Goal: Task Accomplishment & Management: Manage account settings

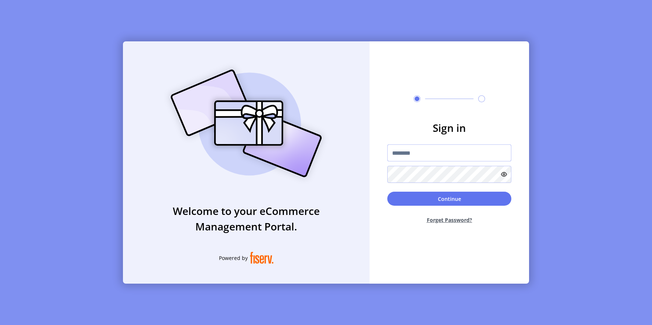
click at [420, 155] on input "text" at bounding box center [449, 152] width 124 height 17
type input "**********"
click at [387, 192] on button "Continue" at bounding box center [449, 199] width 124 height 14
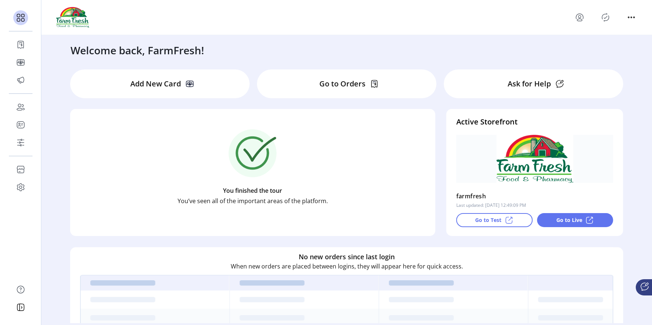
click at [578, 16] on icon "menu" at bounding box center [579, 17] width 3 height 3
click at [579, 21] on icon "menu" at bounding box center [579, 20] width 5 height 2
click at [587, 46] on span "Sign Out" at bounding box center [605, 47] width 55 height 6
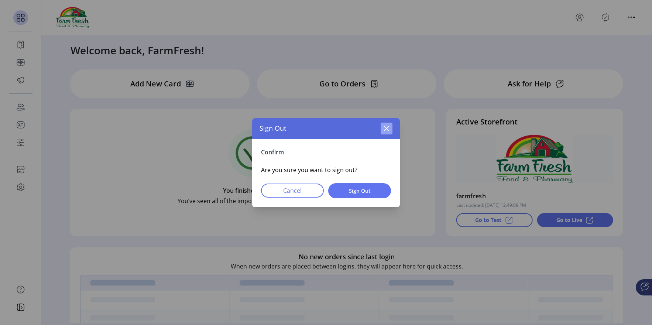
click at [384, 129] on icon "button" at bounding box center [386, 128] width 6 height 6
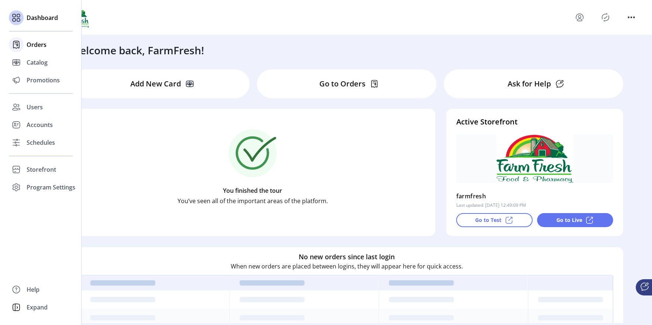
click at [38, 44] on span "Orders" at bounding box center [37, 44] width 20 height 9
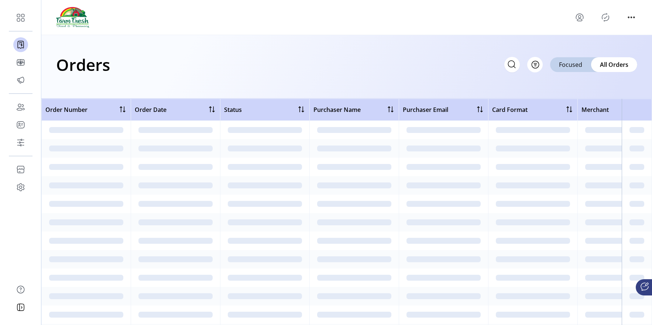
click at [94, 63] on h1 "Orders" at bounding box center [83, 65] width 54 height 26
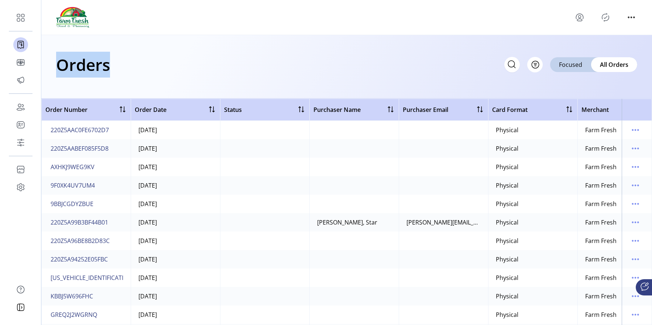
click at [94, 63] on h1 "Orders" at bounding box center [83, 65] width 54 height 26
click at [135, 63] on div "Orders Filter Focused All Orders" at bounding box center [346, 65] width 581 height 26
click at [92, 65] on h1 "Orders" at bounding box center [83, 65] width 54 height 26
click at [135, 66] on div "Orders Filter Focused All Orders" at bounding box center [346, 65] width 581 height 26
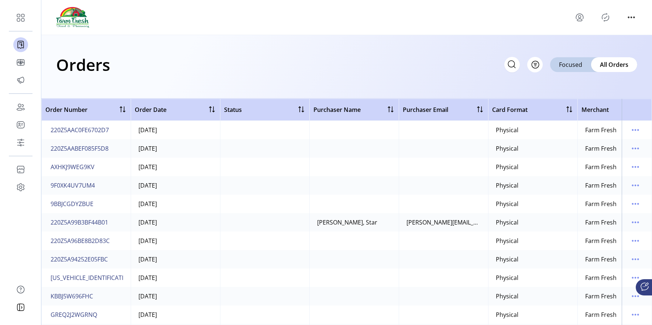
click at [94, 68] on h1 "Orders" at bounding box center [83, 65] width 54 height 26
click at [145, 69] on div "Orders Filter Focused All Orders" at bounding box center [346, 65] width 581 height 26
click at [90, 67] on h1 "Orders" at bounding box center [83, 65] width 54 height 26
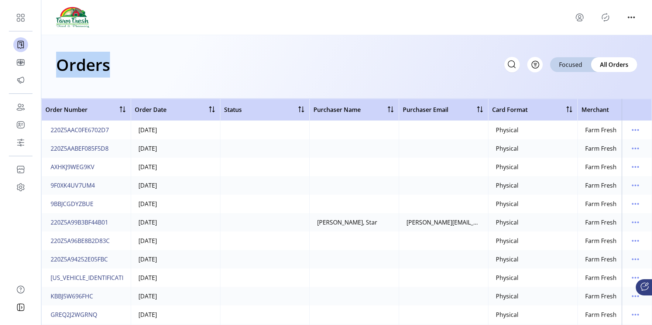
click at [152, 66] on div "Orders Filter Focused All Orders" at bounding box center [346, 65] width 581 height 26
click at [98, 69] on h1 "Orders" at bounding box center [83, 65] width 54 height 26
click at [144, 67] on div "Orders Filter Focused All Orders" at bounding box center [346, 65] width 581 height 26
click at [120, 57] on div "Orders Filter Focused All Orders" at bounding box center [346, 65] width 581 height 26
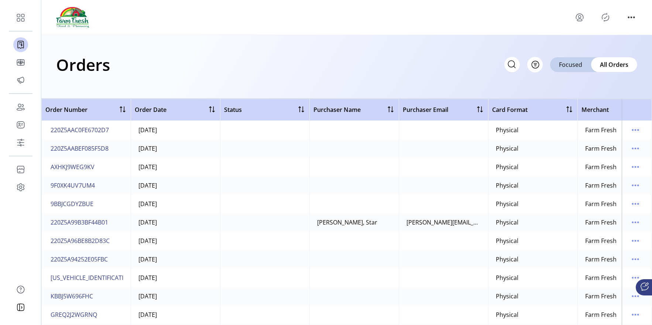
click at [102, 62] on h1 "Orders" at bounding box center [83, 65] width 54 height 26
click at [156, 61] on div "Orders Filter Focused All Orders" at bounding box center [346, 65] width 581 height 26
click at [92, 62] on h1 "Orders" at bounding box center [83, 65] width 54 height 26
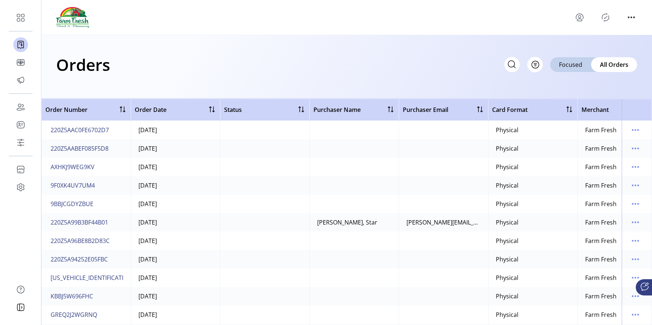
click at [137, 66] on div "Orders Filter Focused All Orders" at bounding box center [346, 65] width 581 height 26
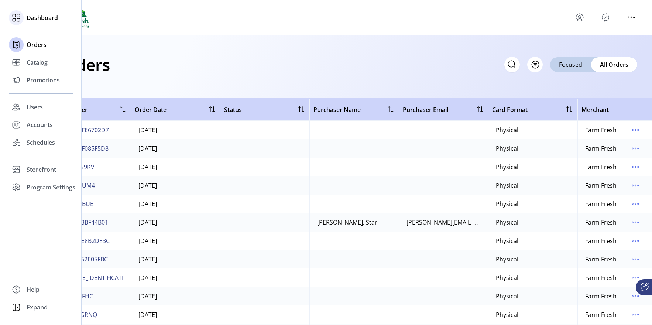
click at [37, 21] on span "Dashboard" at bounding box center [42, 17] width 31 height 9
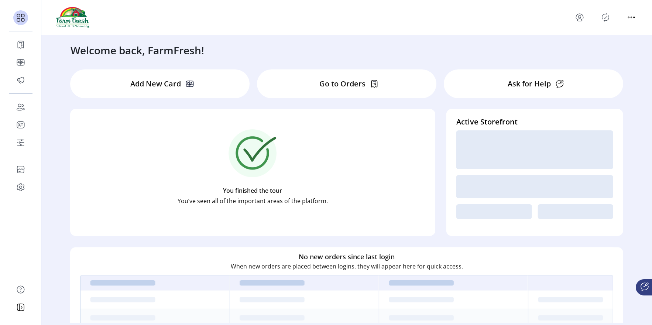
click at [180, 49] on h3 "Welcome back, FarmFresh!" at bounding box center [137, 50] width 134 height 16
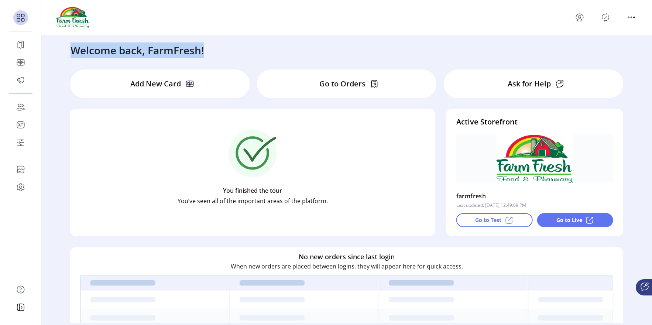
click at [180, 49] on h3 "Welcome back, FarmFresh!" at bounding box center [137, 50] width 134 height 16
click at [266, 204] on p "You’ve seen all of the important areas of the platform." at bounding box center [253, 200] width 150 height 9
click at [335, 264] on p "When new orders are placed between logins, they will appear here for quick acce…" at bounding box center [347, 265] width 232 height 9
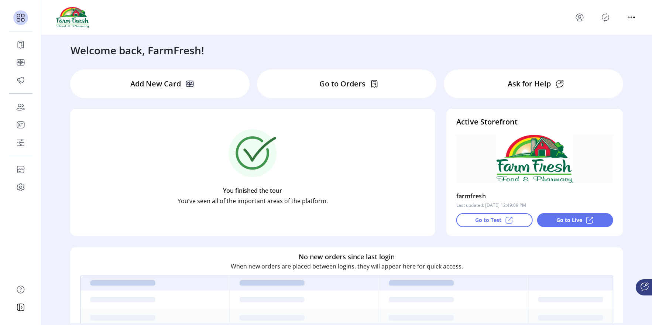
click at [335, 264] on p "When new orders are placed between logins, they will appear here for quick acce…" at bounding box center [347, 265] width 232 height 9
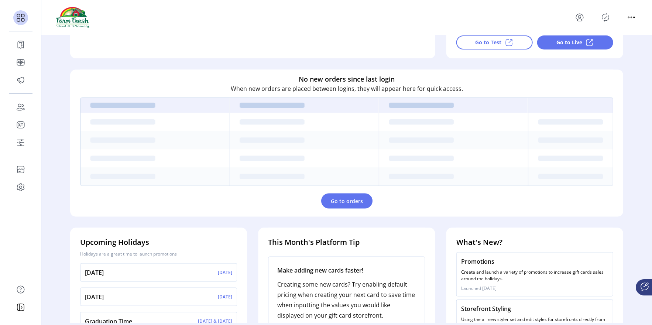
scroll to position [216, 0]
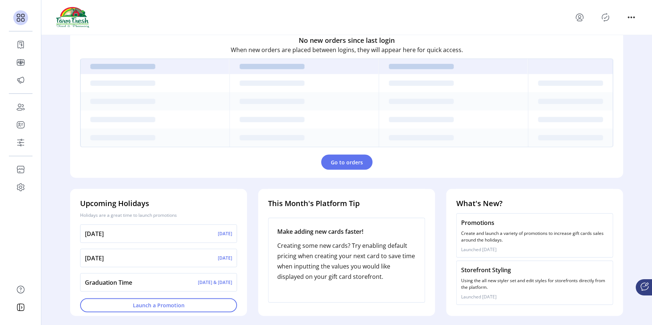
click at [306, 208] on h4 "This Month's Platform Tip" at bounding box center [346, 202] width 157 height 11
click at [481, 204] on h4 "What's New?" at bounding box center [534, 202] width 157 height 11
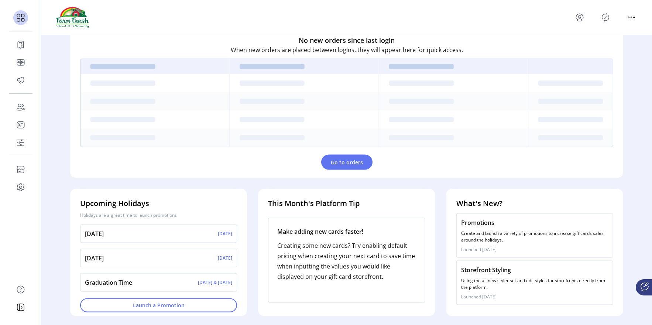
click at [481, 204] on h4 "What's New?" at bounding box center [534, 202] width 157 height 11
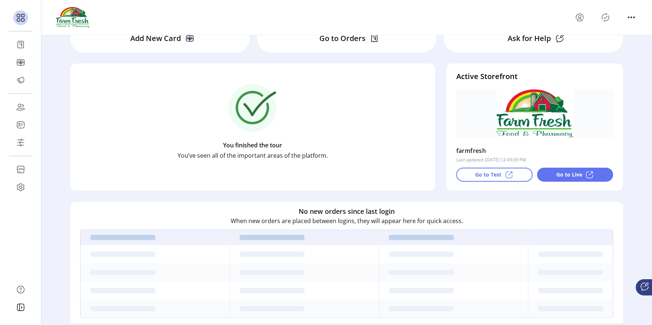
scroll to position [0, 0]
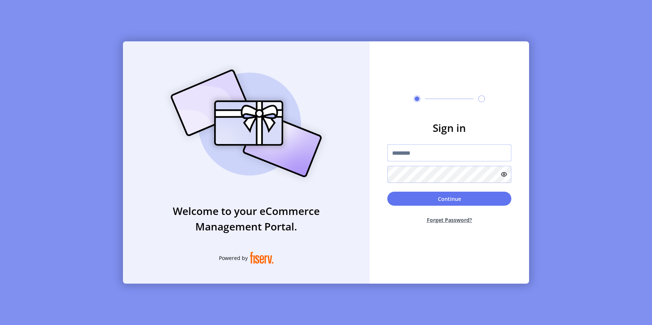
type input "**********"
